Goal: Book appointment/travel/reservation

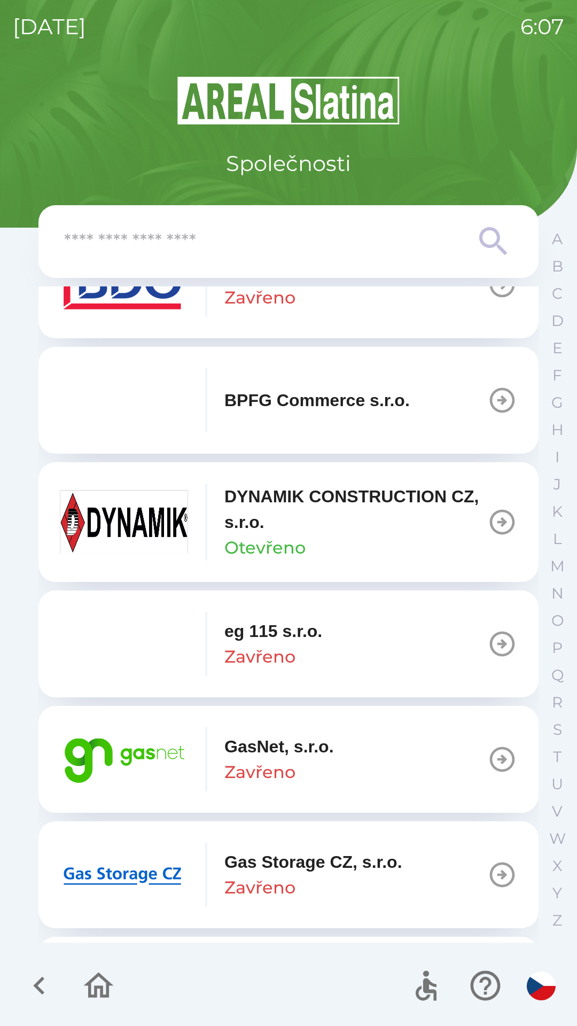
scroll to position [421, 0]
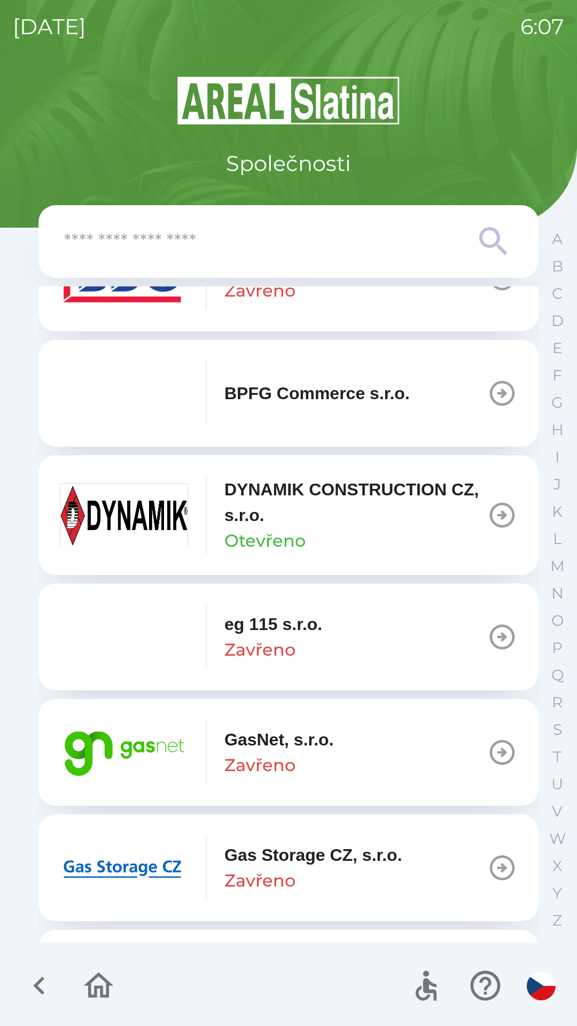
click at [301, 753] on div "GasNet, s.r.o. Zavřeno" at bounding box center [279, 752] width 110 height 51
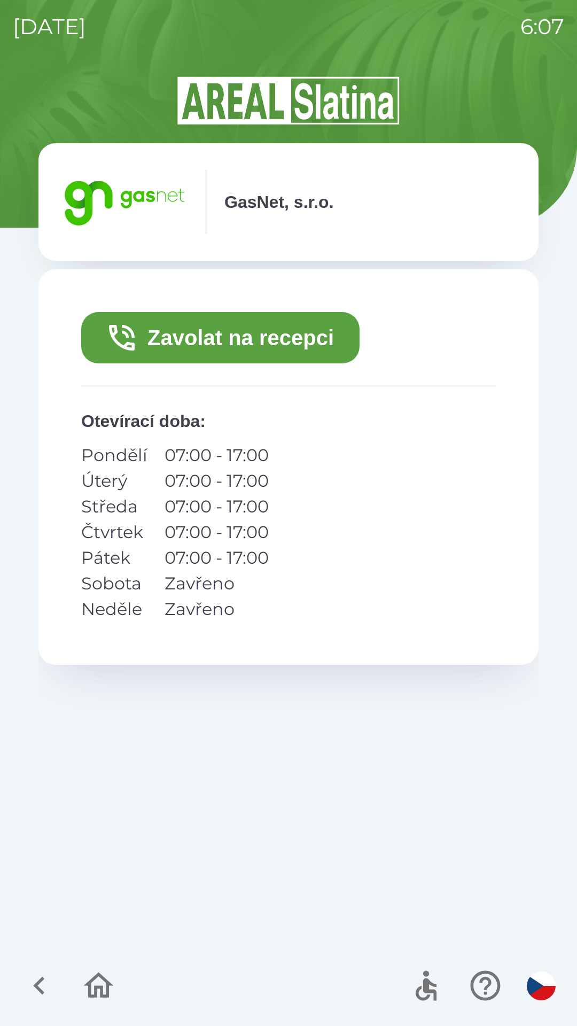
click at [313, 338] on button "Zavolat na recepci" at bounding box center [220, 337] width 278 height 51
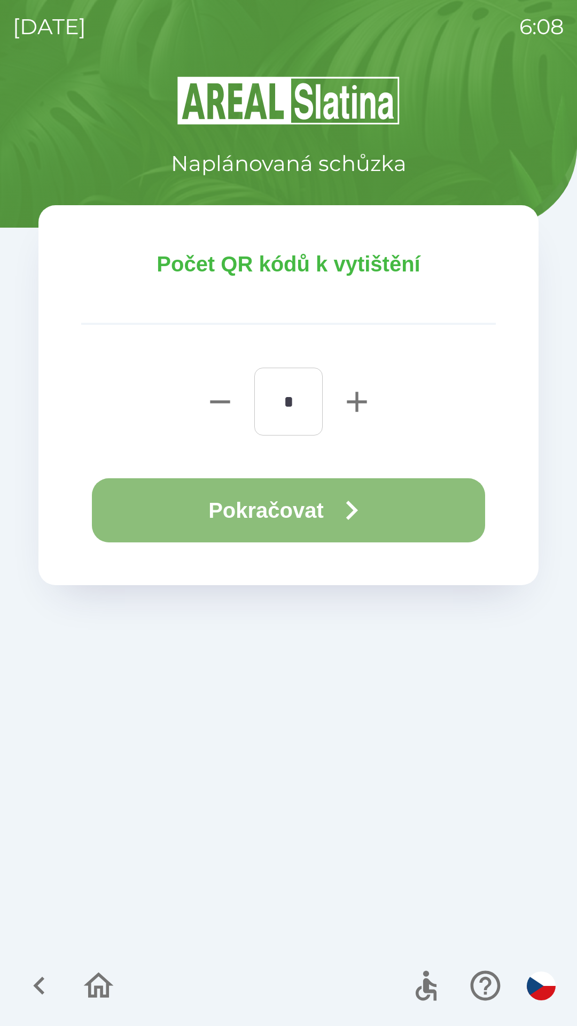
click at [344, 524] on icon "button" at bounding box center [351, 510] width 38 height 38
